Goal: Information Seeking & Learning: Learn about a topic

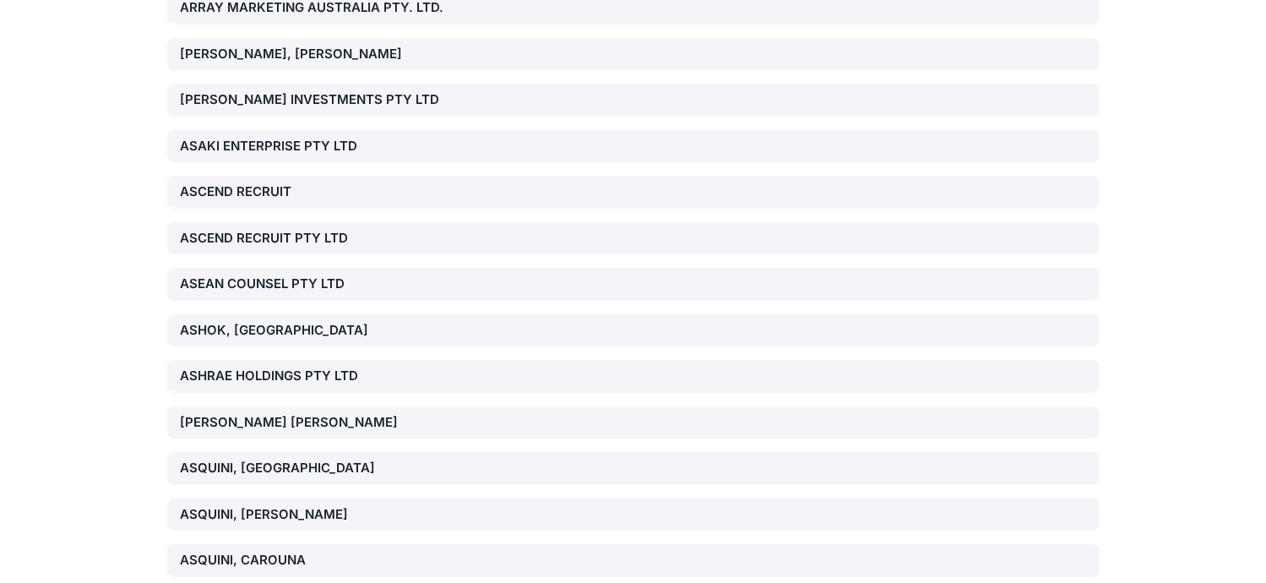
scroll to position [43111, 0]
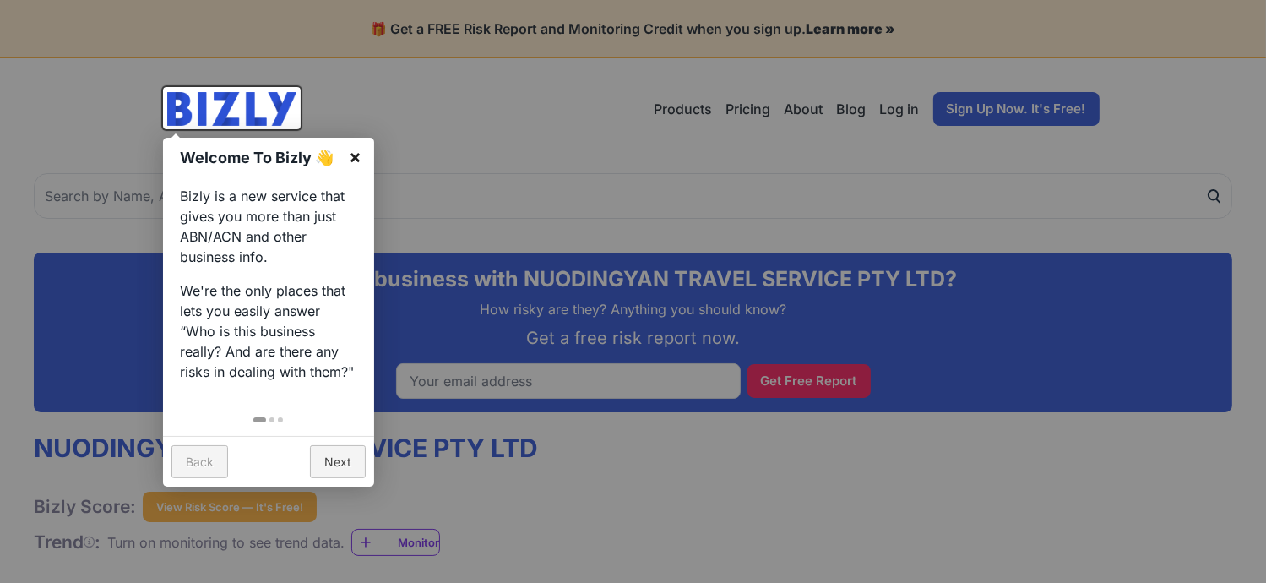
click at [355, 150] on link "×" at bounding box center [355, 157] width 38 height 38
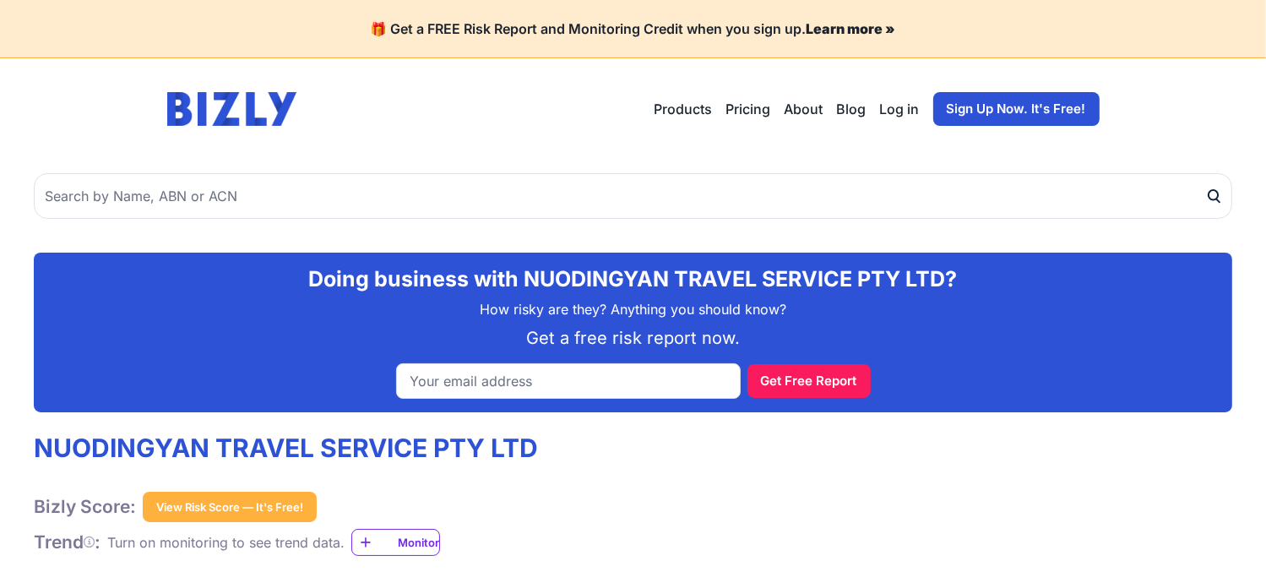
drag, startPoint x: 464, startPoint y: 108, endPoint x: 583, endPoint y: 315, distance: 238.3
click at [583, 315] on p "How risky are they? Anything you should know?" at bounding box center [632, 309] width 1171 height 20
click at [968, 497] on div "NUODINGYAN TRAVEL SERVICE PTY LTD Bizly Score: View Risk Score — It's Free! Vie…" at bounding box center [633, 493] width 1198 height 123
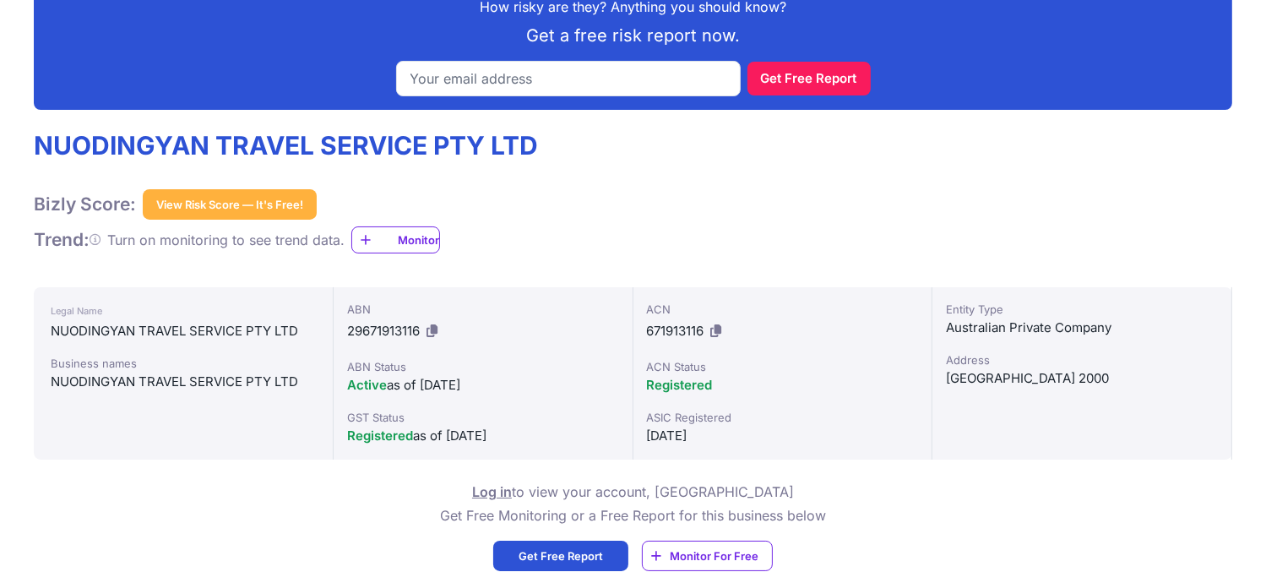
scroll to position [304, 0]
